Goal: Task Accomplishment & Management: Manage account settings

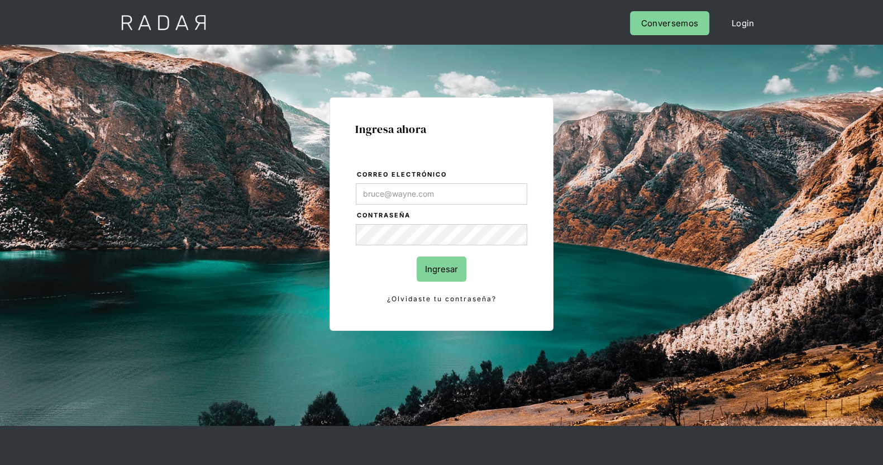
click at [455, 266] on input "Ingresar" at bounding box center [442, 268] width 50 height 25
click at [401, 194] on input "Correo electrónico" at bounding box center [442, 193] width 172 height 21
type input "Evans@prontopaga.com"
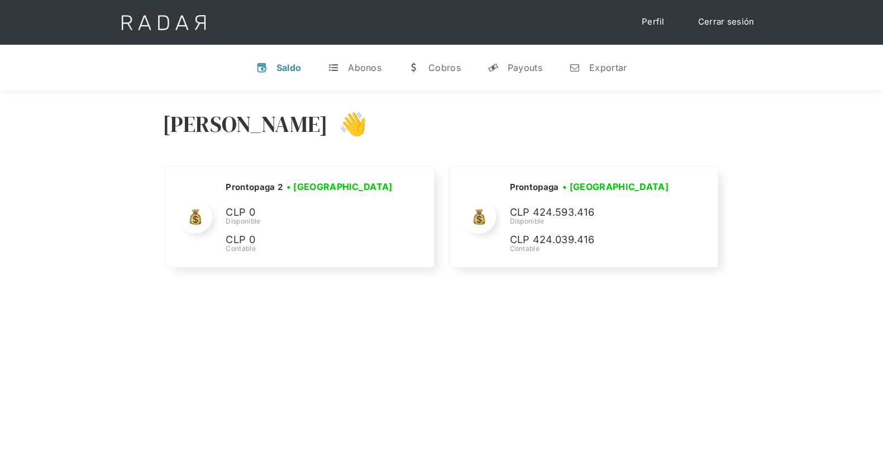
click at [736, 22] on link "Cerrar sesión" at bounding box center [726, 22] width 79 height 22
